Goal: Task Accomplishment & Management: Manage account settings

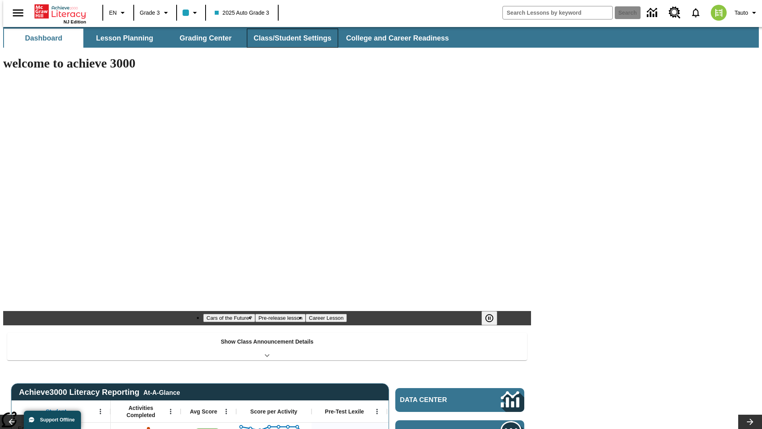
click at [288, 38] on button "Class/Student Settings" at bounding box center [292, 38] width 91 height 19
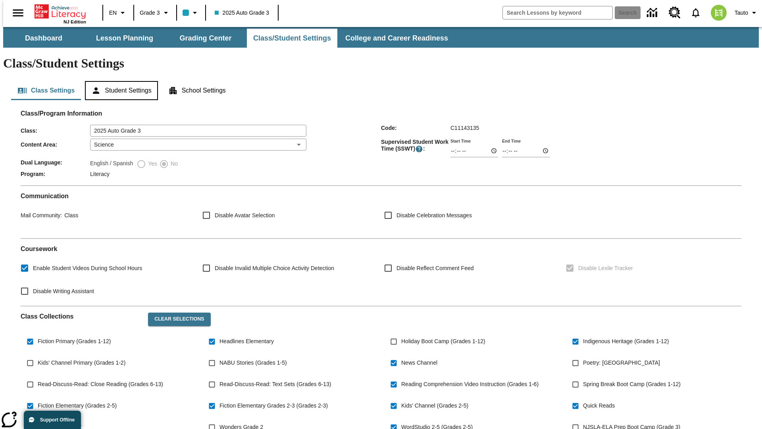
click at [119, 81] on button "Student Settings" at bounding box center [121, 90] width 73 height 19
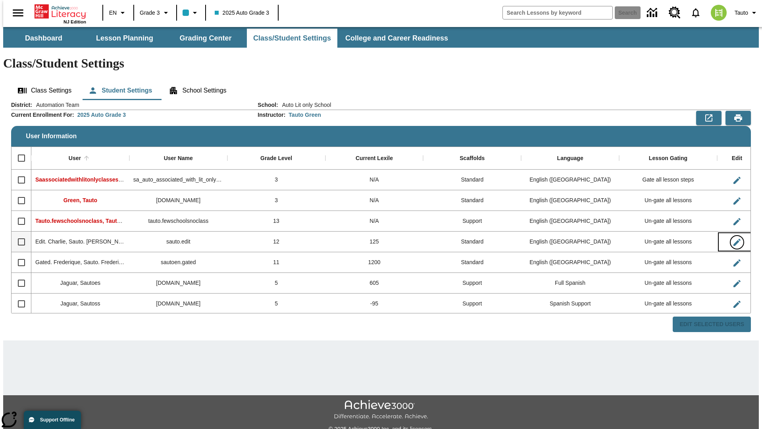
click at [734, 239] on icon "Edit User" at bounding box center [737, 242] width 7 height 7
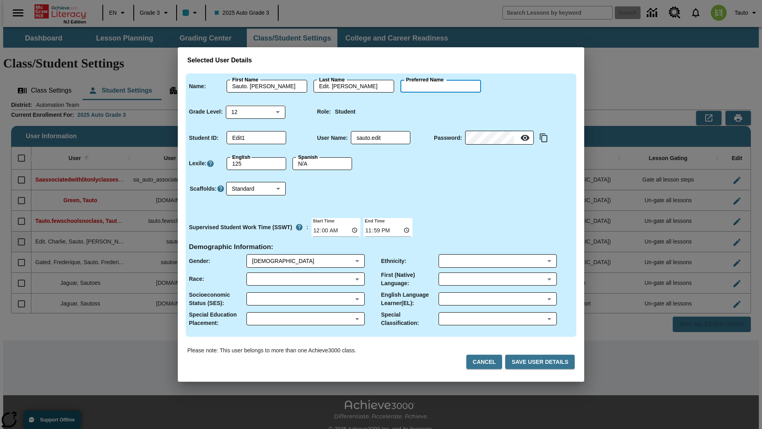
type input "[PERSON_NAME]"
click at [487, 362] on button "Cancel" at bounding box center [484, 361] width 36 height 15
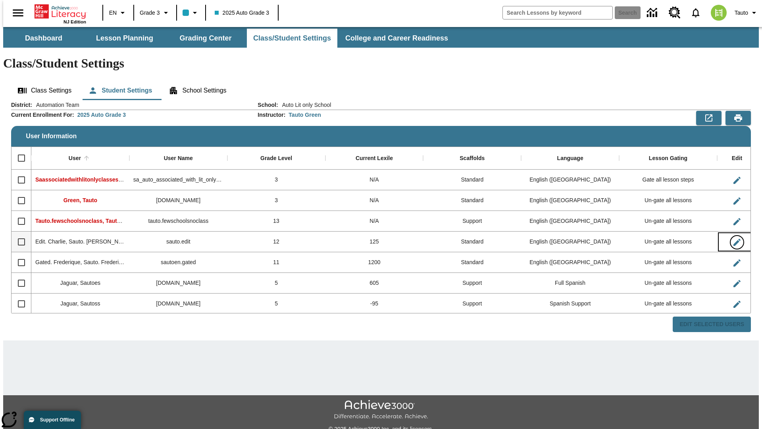
click at [734, 239] on icon "Edit User" at bounding box center [737, 242] width 7 height 7
